Goal: Transaction & Acquisition: Book appointment/travel/reservation

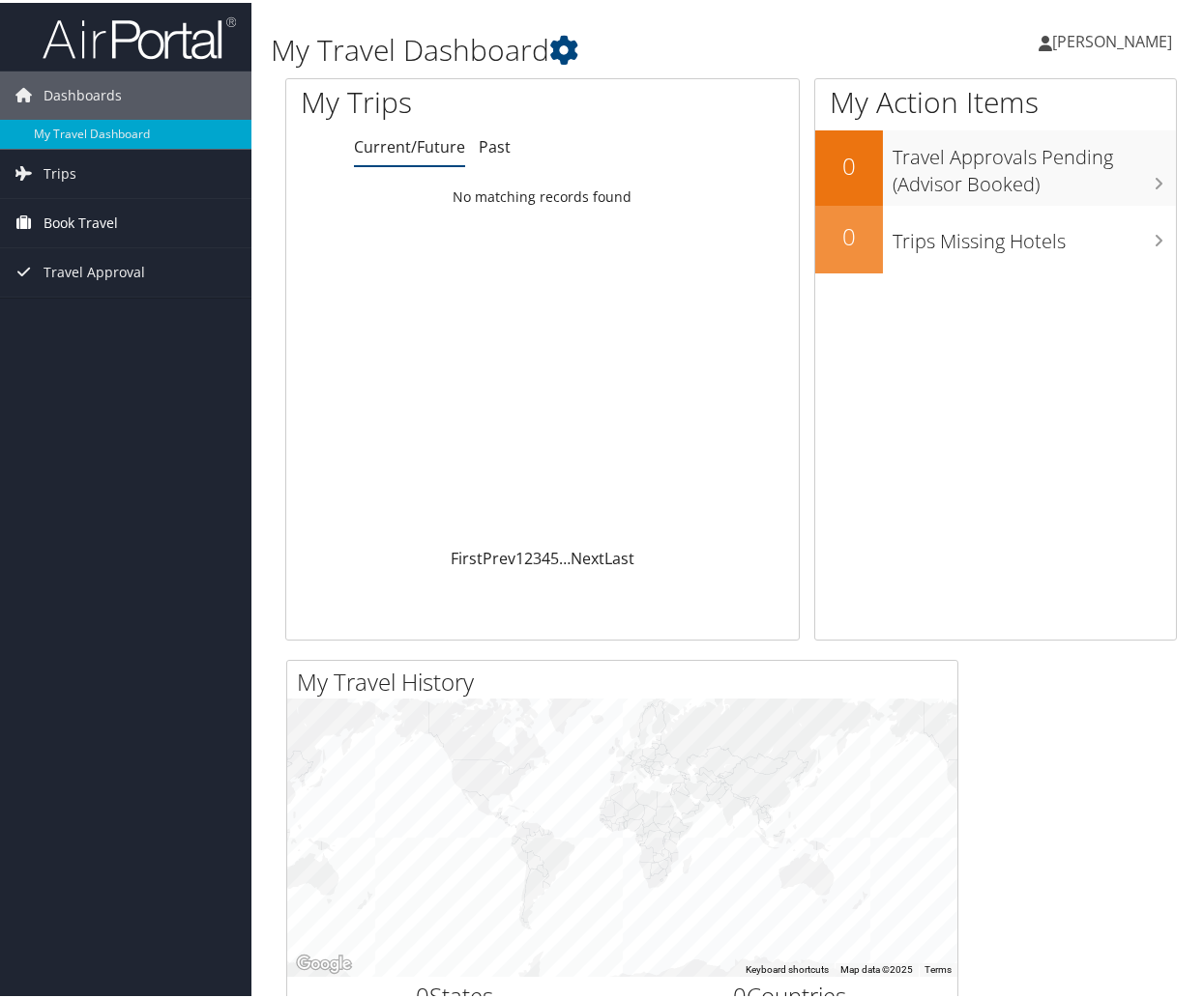
click at [78, 218] on span "Book Travel" at bounding box center [81, 220] width 74 height 49
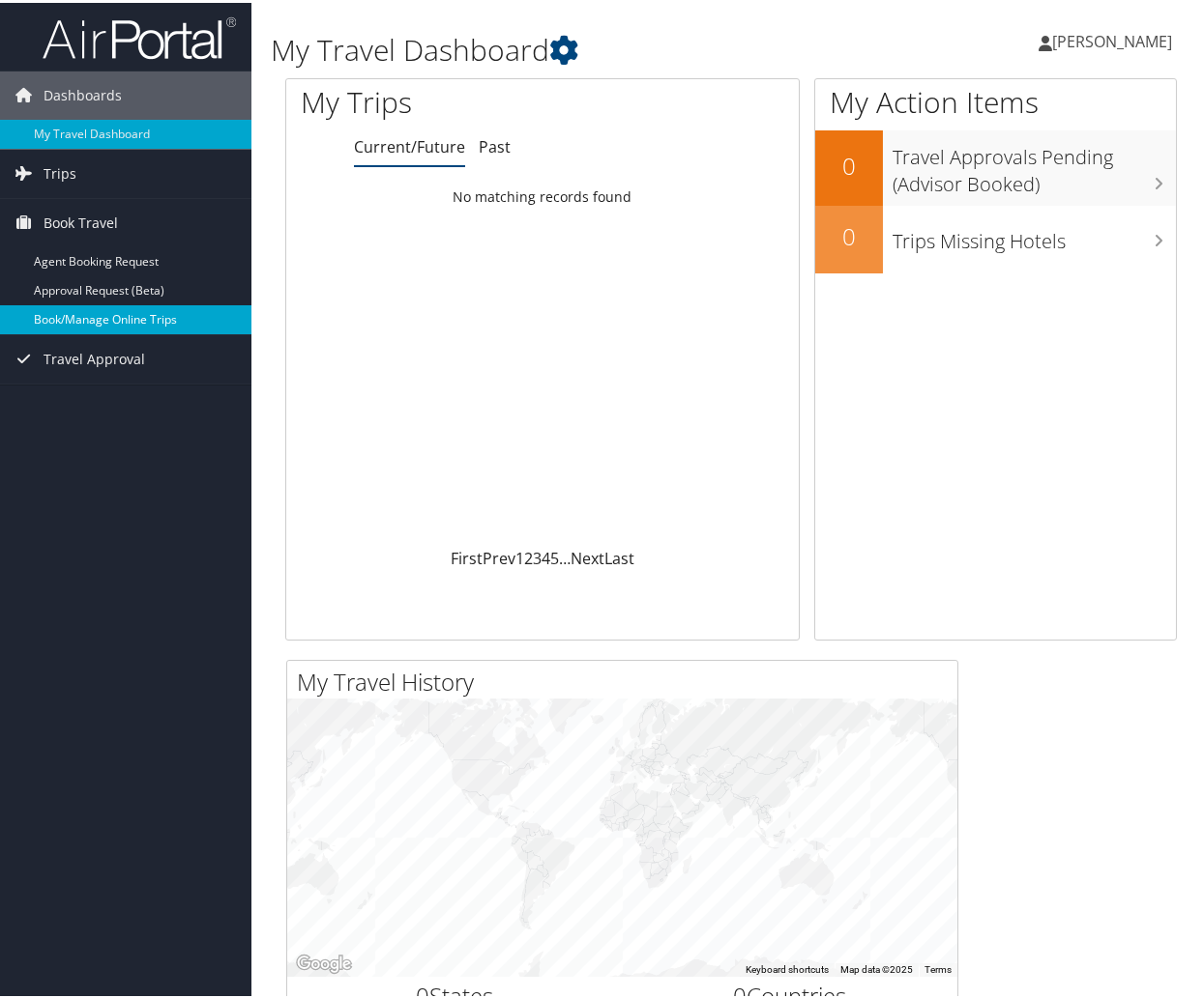
click at [72, 315] on link "Book/Manage Online Trips" at bounding box center [126, 317] width 252 height 29
